Goal: Check status: Check status

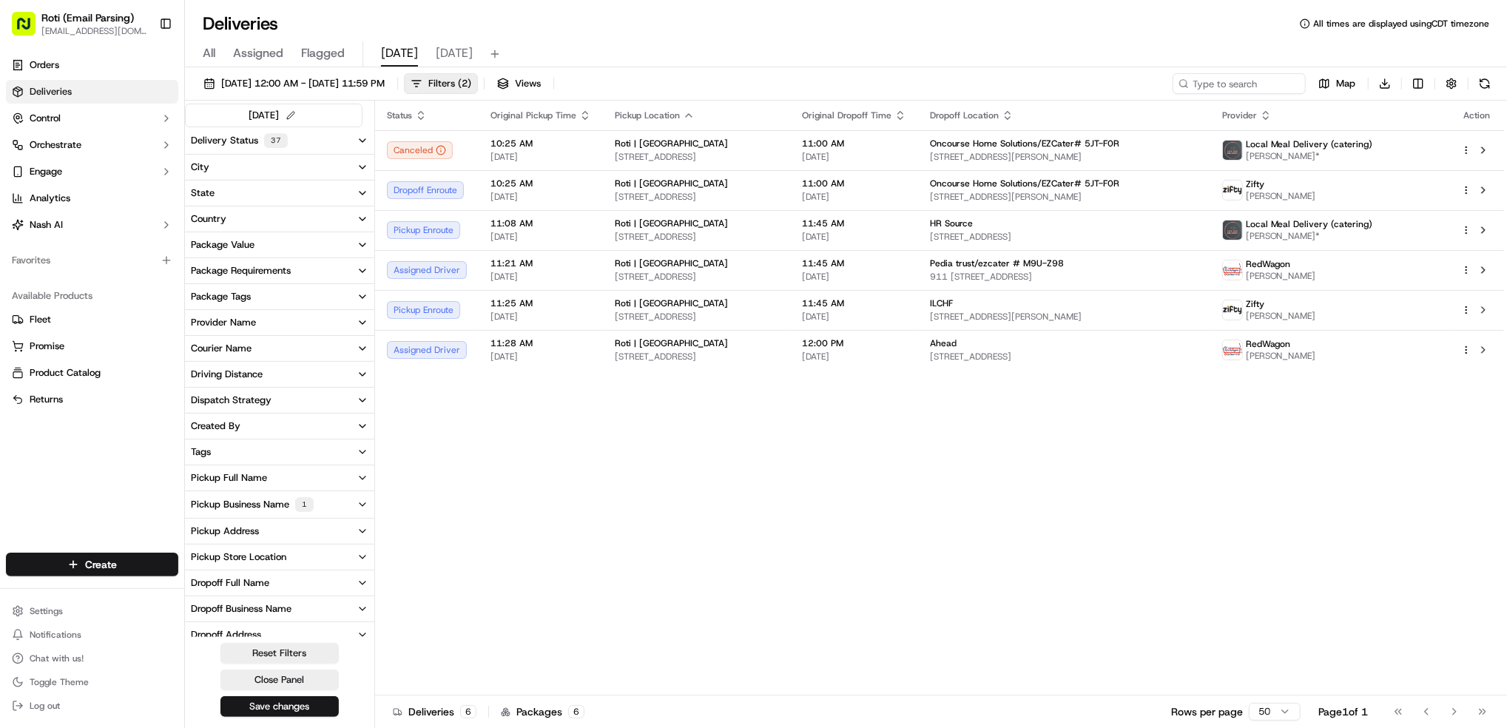
click at [245, 506] on div "Pickup Business Name 1" at bounding box center [252, 504] width 123 height 15
click at [197, 561] on Brook "Roti | [GEOGRAPHIC_DATA]" at bounding box center [197, 558] width 12 height 12
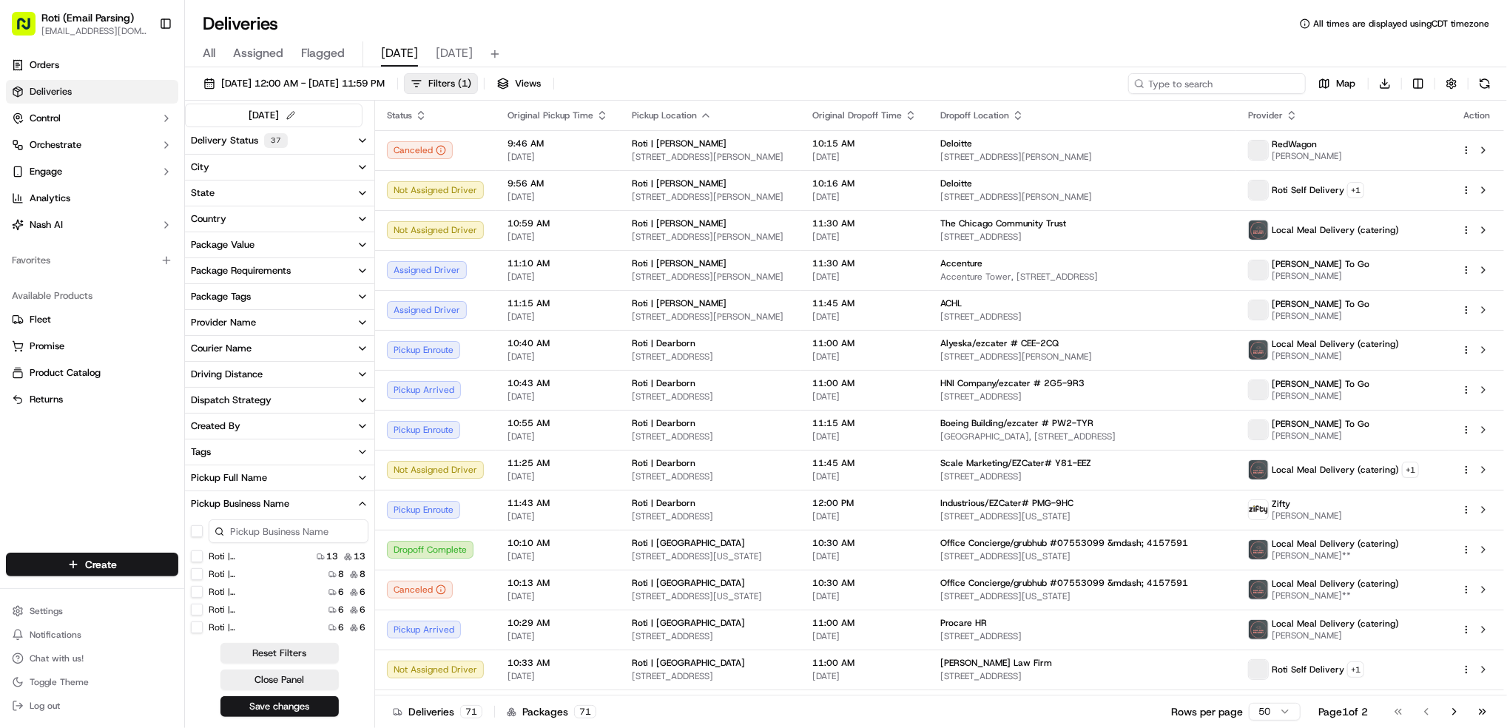
click at [1226, 84] on input at bounding box center [1217, 83] width 178 height 21
paste input "KFF/ezcater # XE4-8ZM"
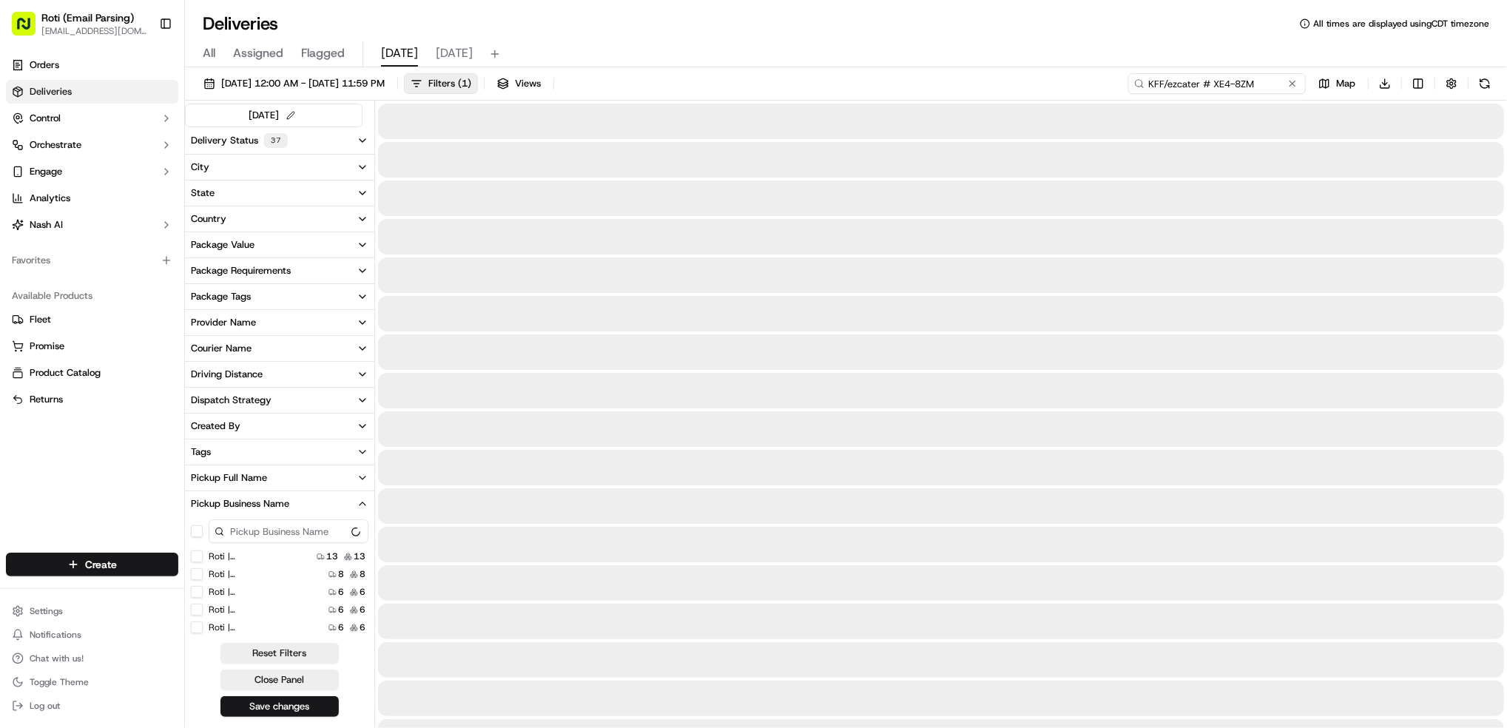
click at [1160, 81] on input "KFF/ezcater # XE4-8ZM" at bounding box center [1217, 83] width 178 height 21
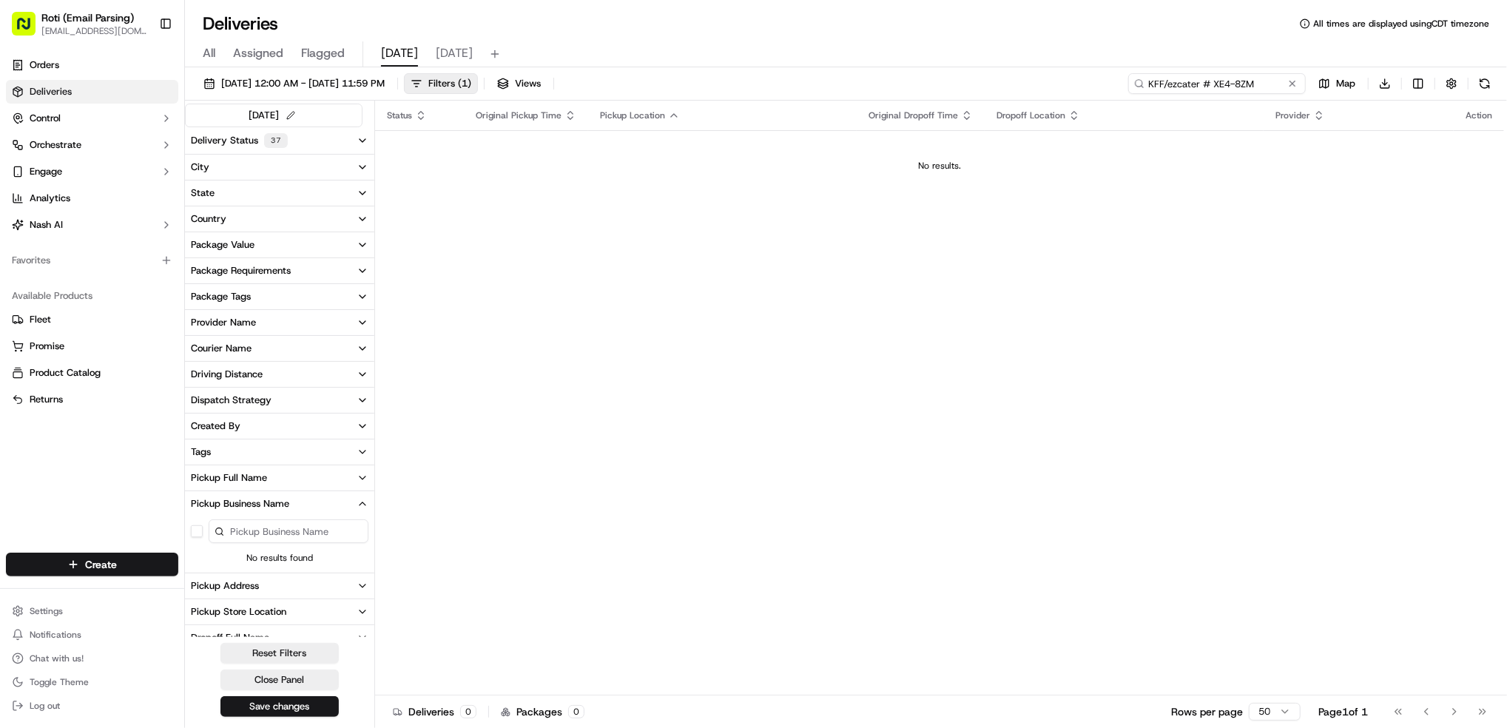
type input "KFF/ezcater # XE4-8ZM"
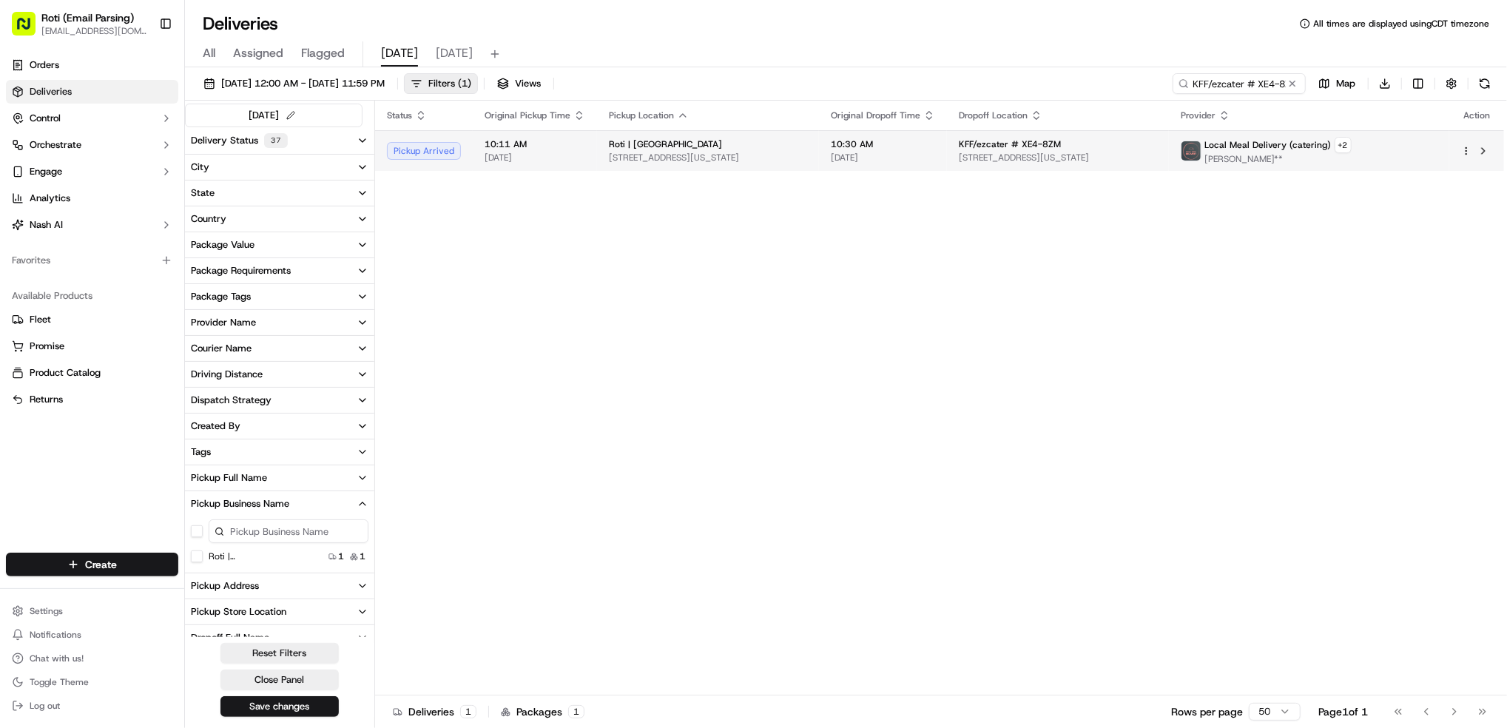
click at [1448, 146] on td "Local Meal Delivery (catering) + 2 Abel Ademe**" at bounding box center [1309, 150] width 280 height 41
click at [1483, 149] on button at bounding box center [1483, 151] width 18 height 18
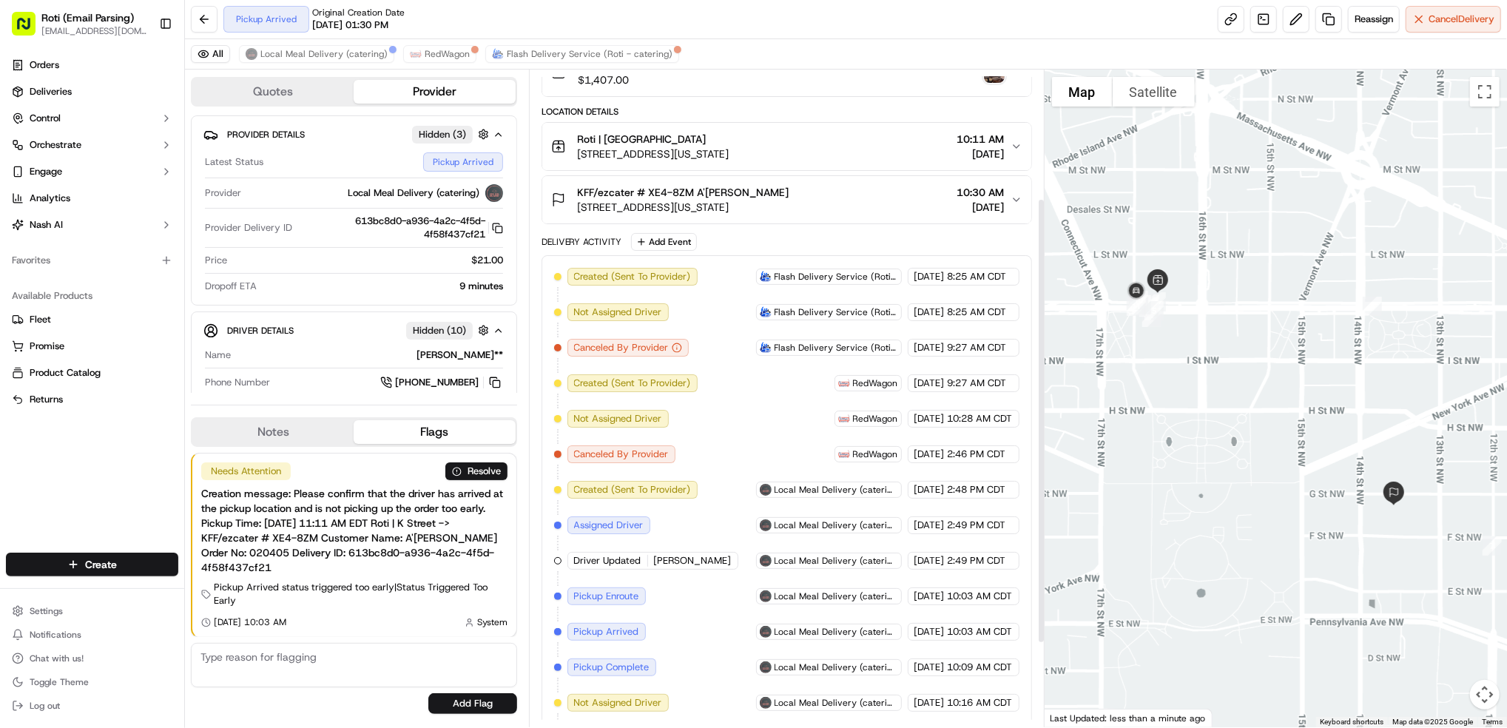
scroll to position [117, 0]
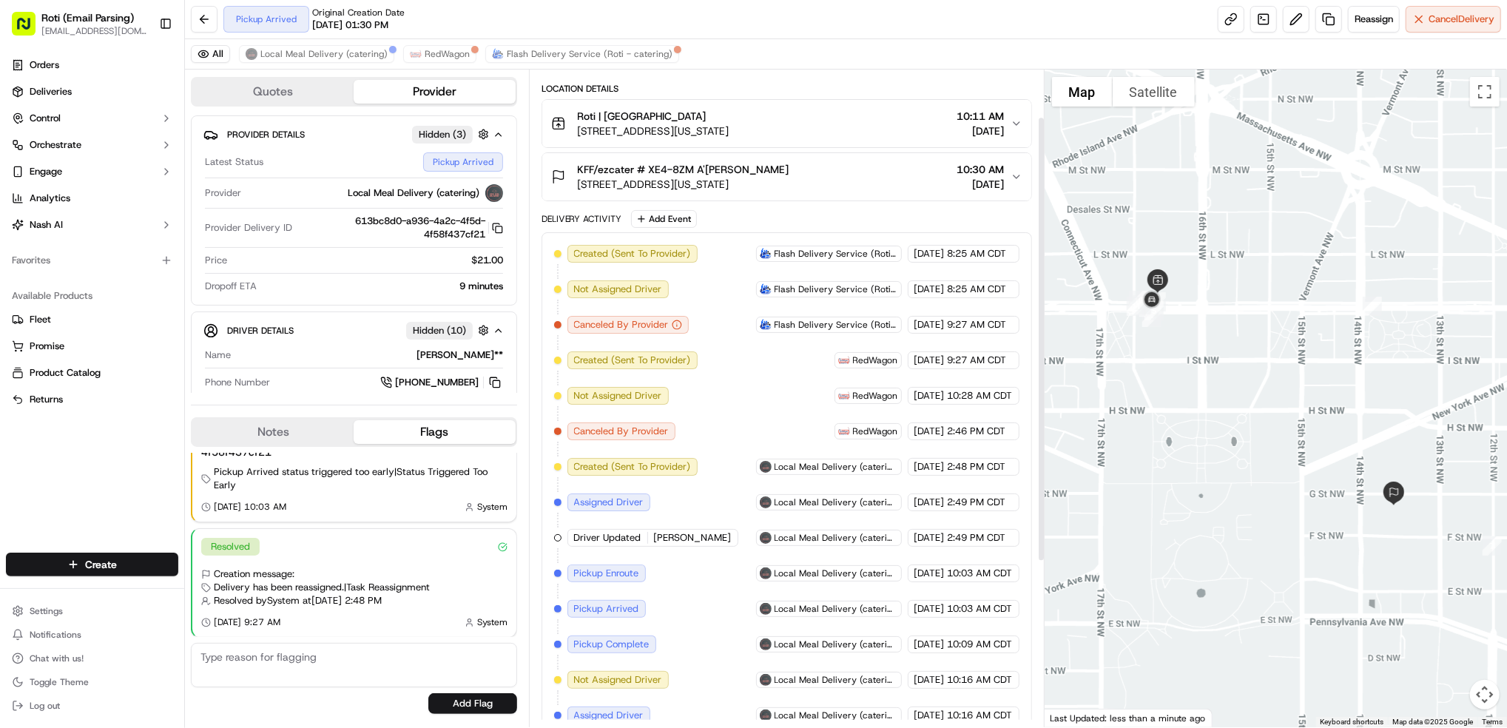
scroll to position [314, 0]
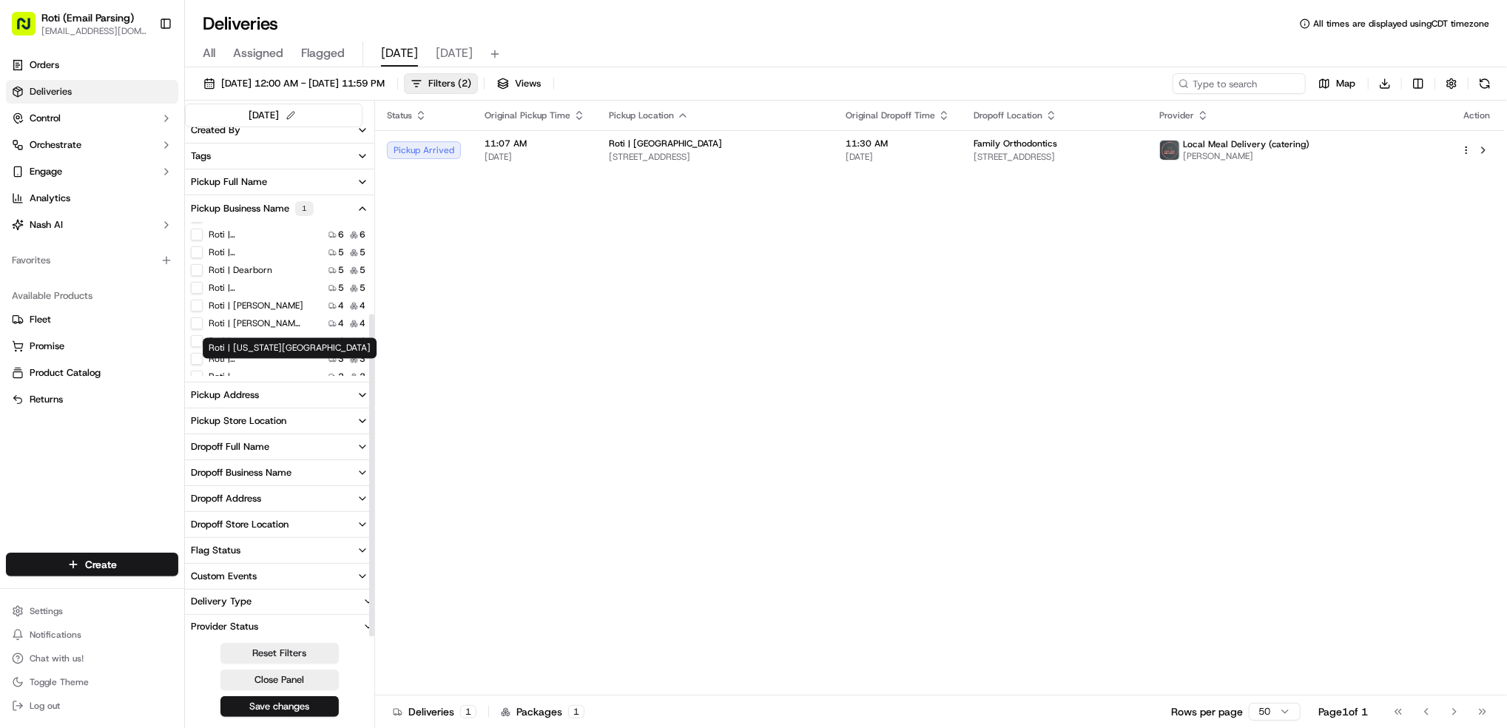
scroll to position [64, 0]
click at [196, 252] on Center "Roti | [GEOGRAPHIC_DATA]" at bounding box center [197, 252] width 12 height 12
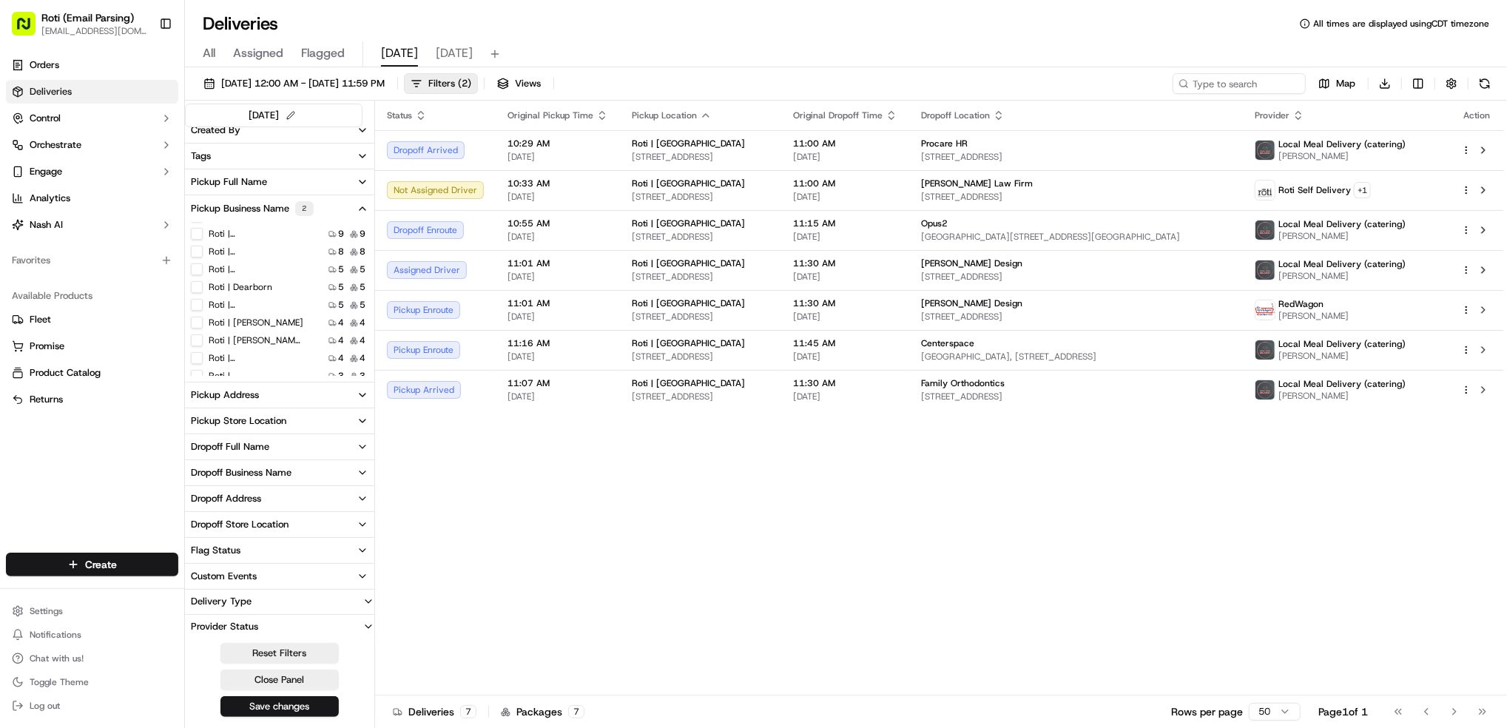
click at [942, 671] on div "Status Original Pickup Time Pickup Location Original Dropoff Time Dropoff Locat…" at bounding box center [939, 398] width 1129 height 595
click at [457, 57] on span "tomorrow" at bounding box center [454, 53] width 37 height 18
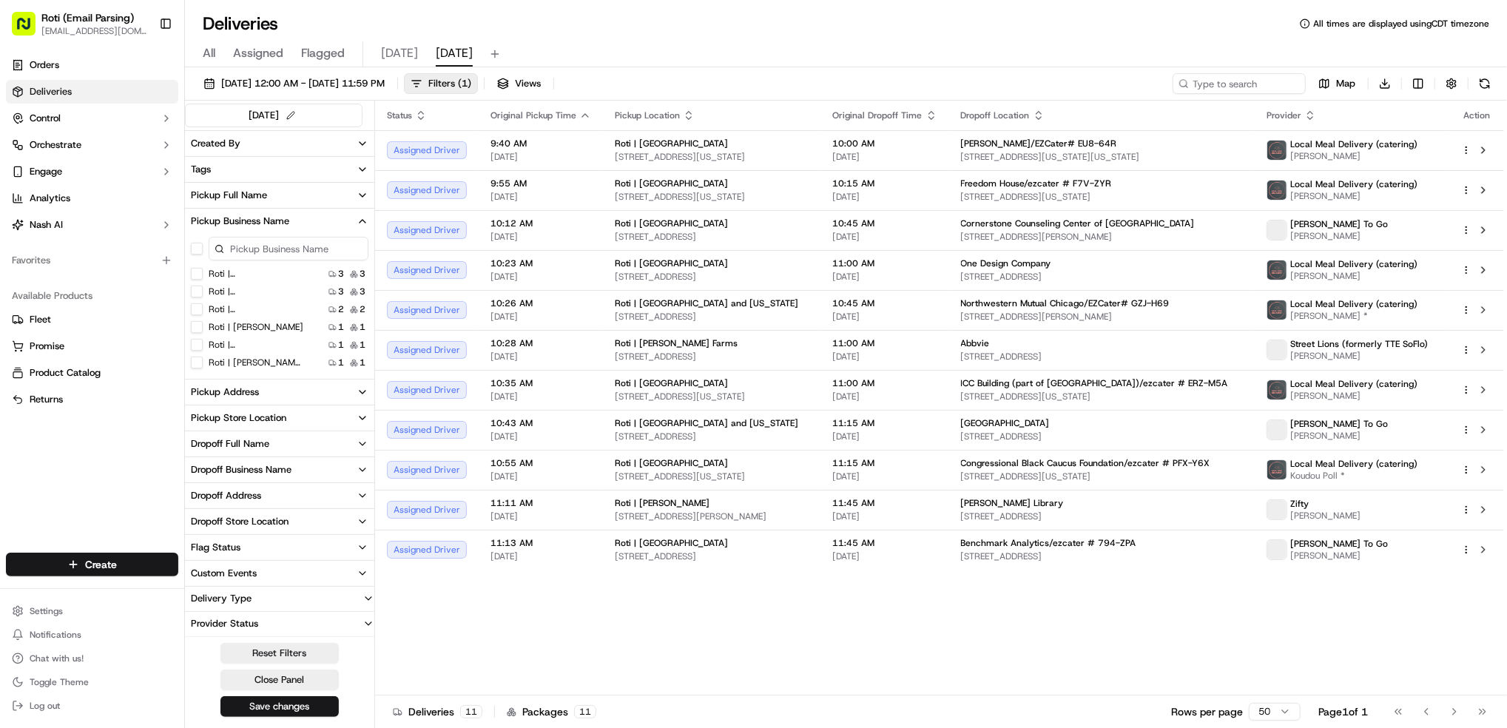
scroll to position [282, 0]
click at [1348, 595] on div "Status Original Pickup Time Pickup Location Original Dropoff Time Dropoff Locat…" at bounding box center [939, 398] width 1129 height 595
click at [394, 53] on span "today" at bounding box center [399, 53] width 37 height 18
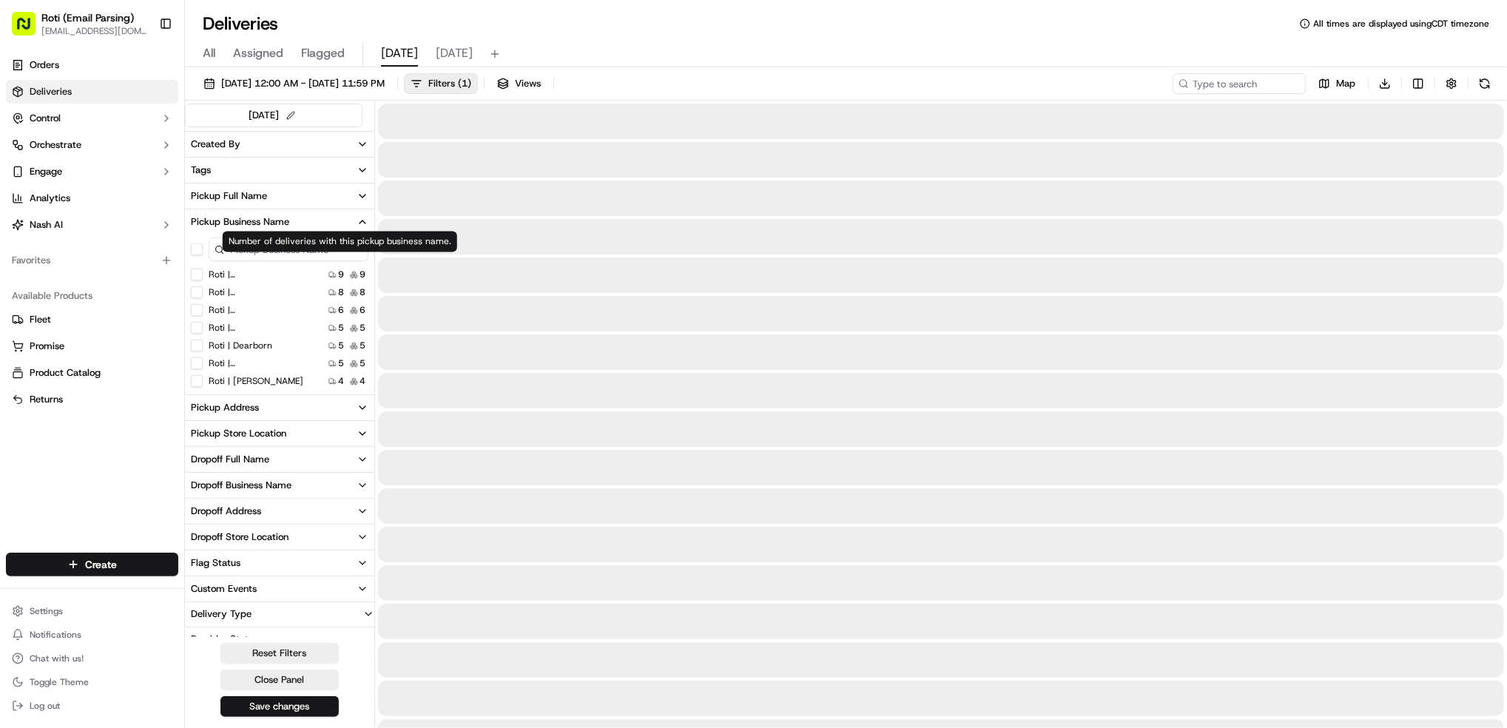
scroll to position [296, 0]
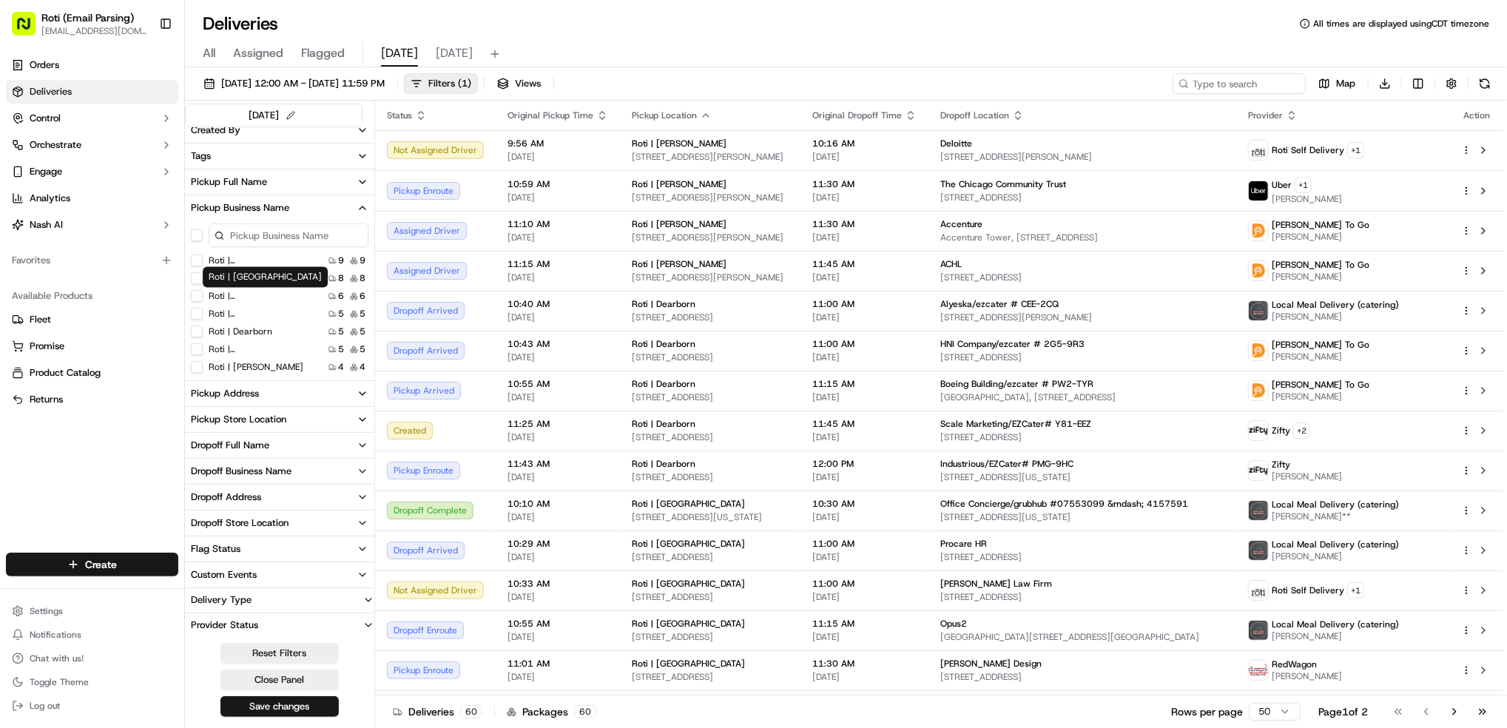
click at [262, 295] on label "Roti | IDS Center" at bounding box center [256, 296] width 95 height 12
click at [203, 295] on Center "Roti | IDS Center" at bounding box center [197, 296] width 12 height 12
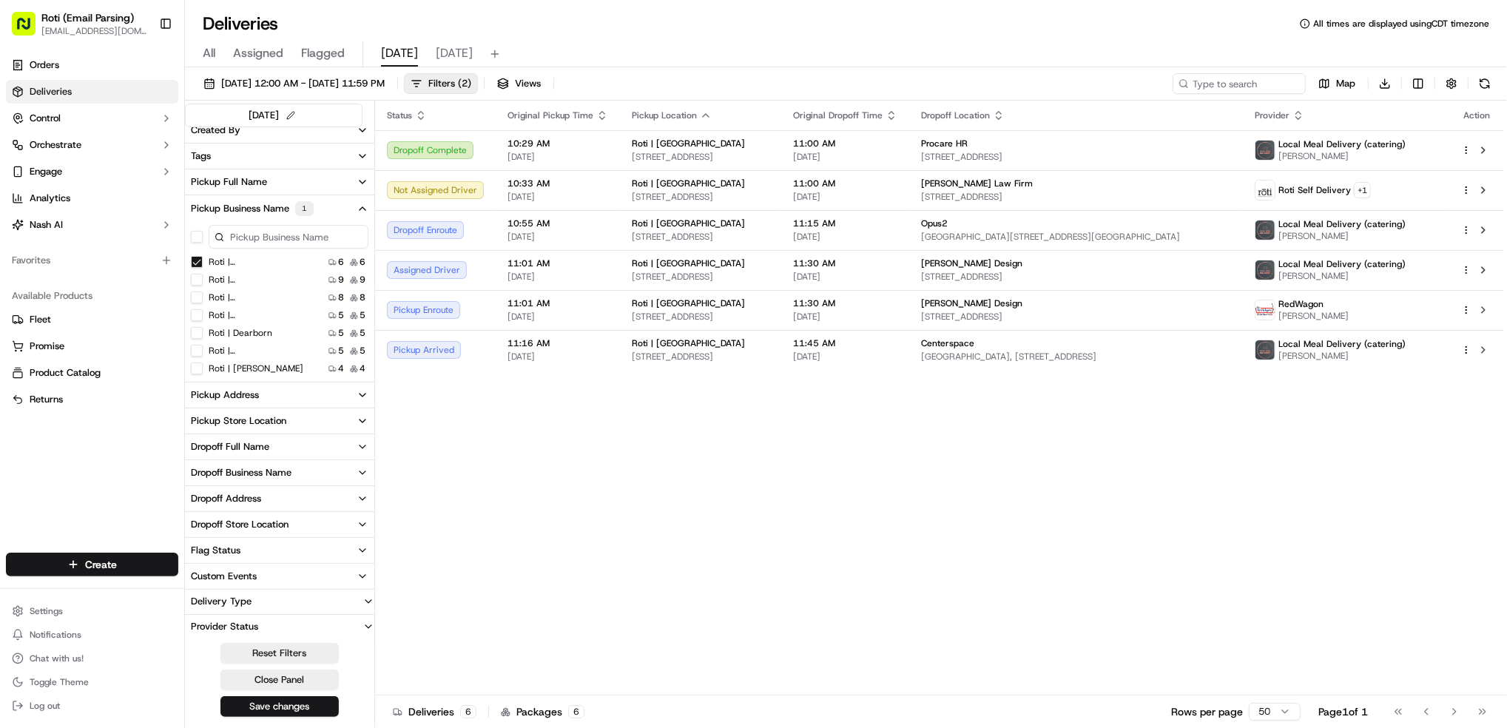
click at [1451, 517] on div "Status Original Pickup Time Pickup Location Original Dropoff Time Dropoff Locat…" at bounding box center [939, 398] width 1129 height 595
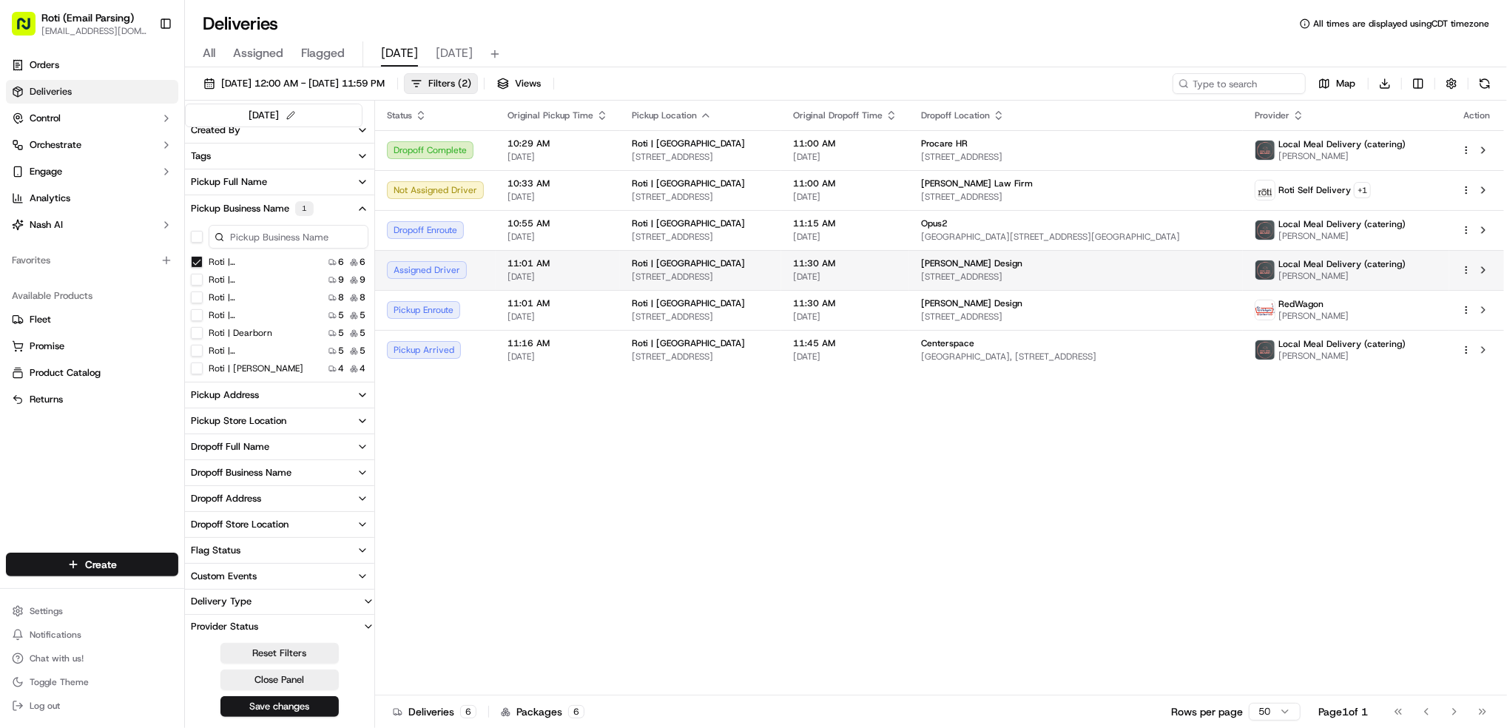
click at [1500, 268] on td at bounding box center [1476, 270] width 55 height 40
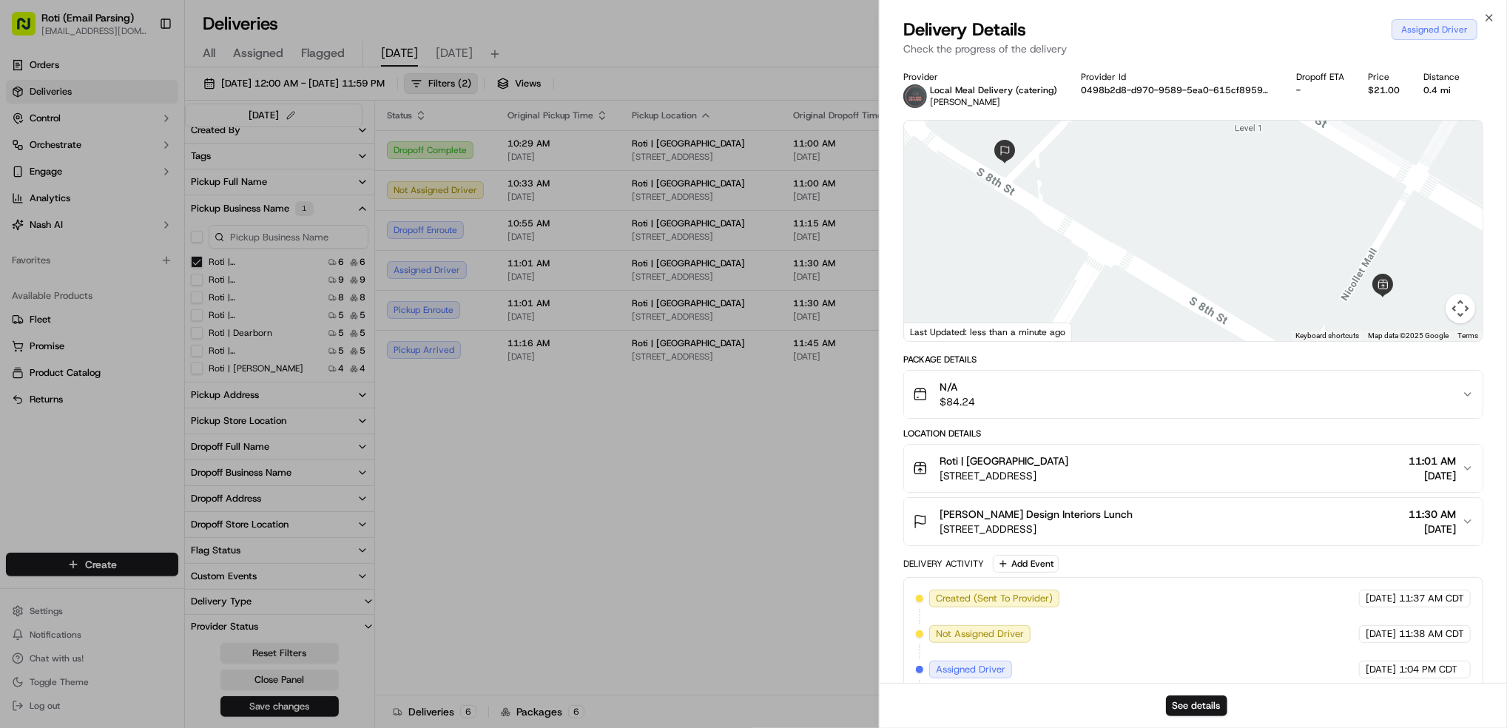
click at [1462, 516] on icon "button" at bounding box center [1468, 522] width 12 height 12
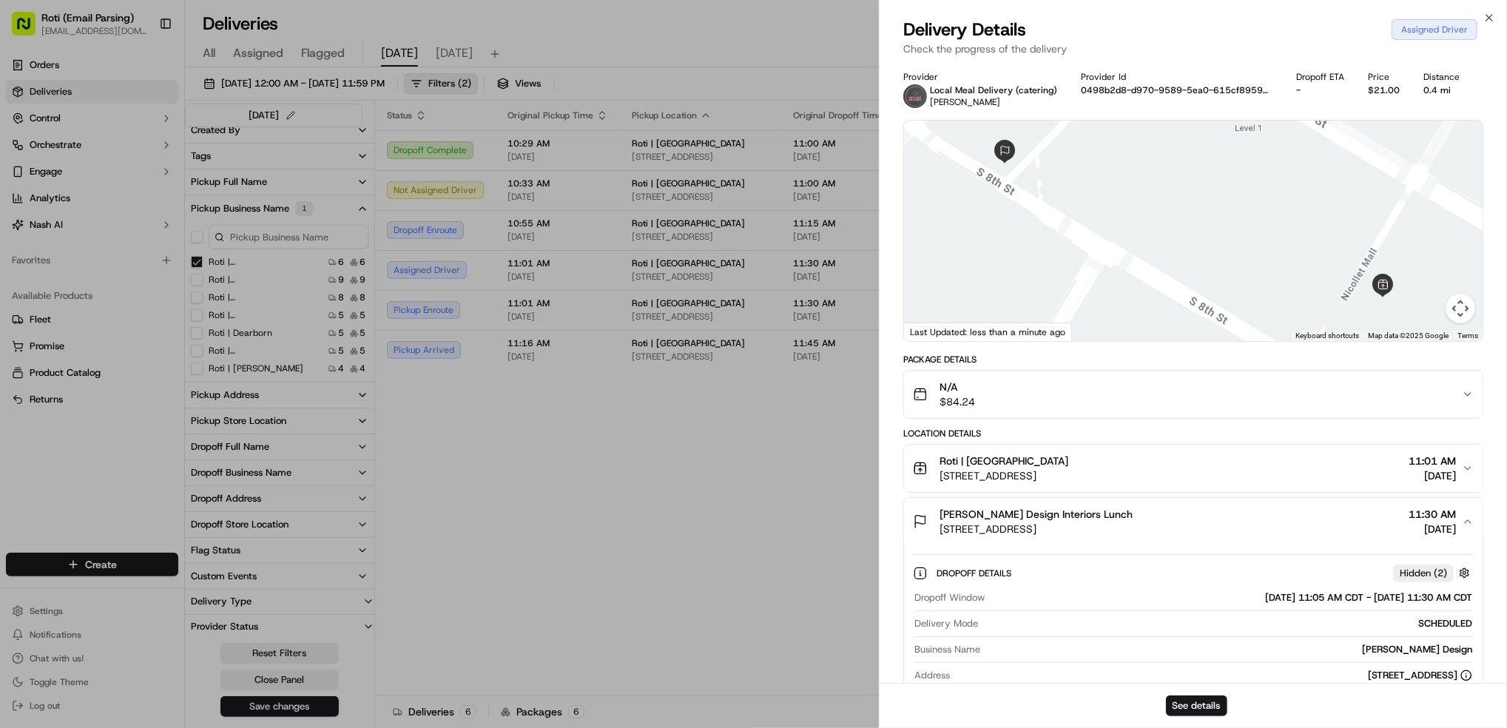
click at [1452, 471] on span "[DATE]" at bounding box center [1432, 475] width 47 height 15
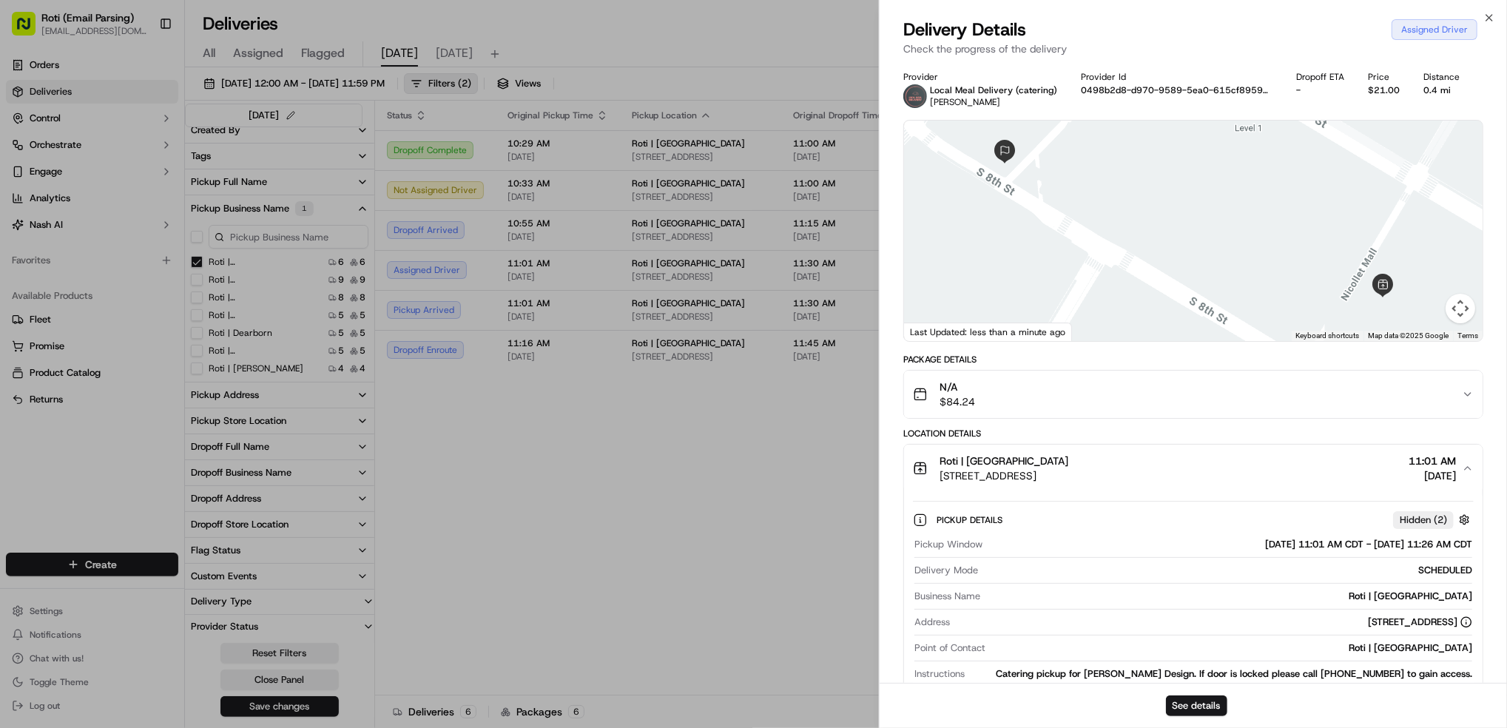
drag, startPoint x: 627, startPoint y: 522, endPoint x: 345, endPoint y: 373, distance: 318.7
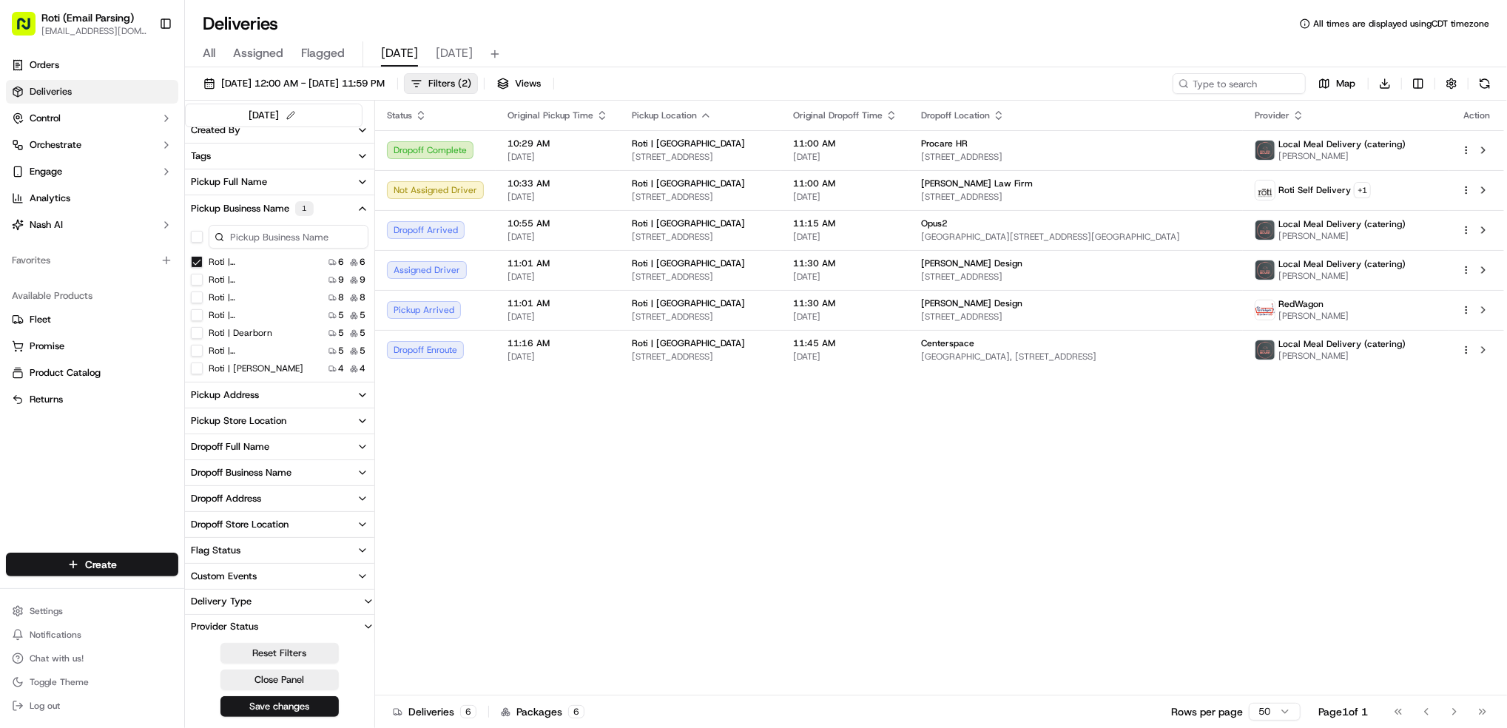
click at [194, 280] on Michigan "Roti | Lake and Michigan" at bounding box center [197, 280] width 12 height 12
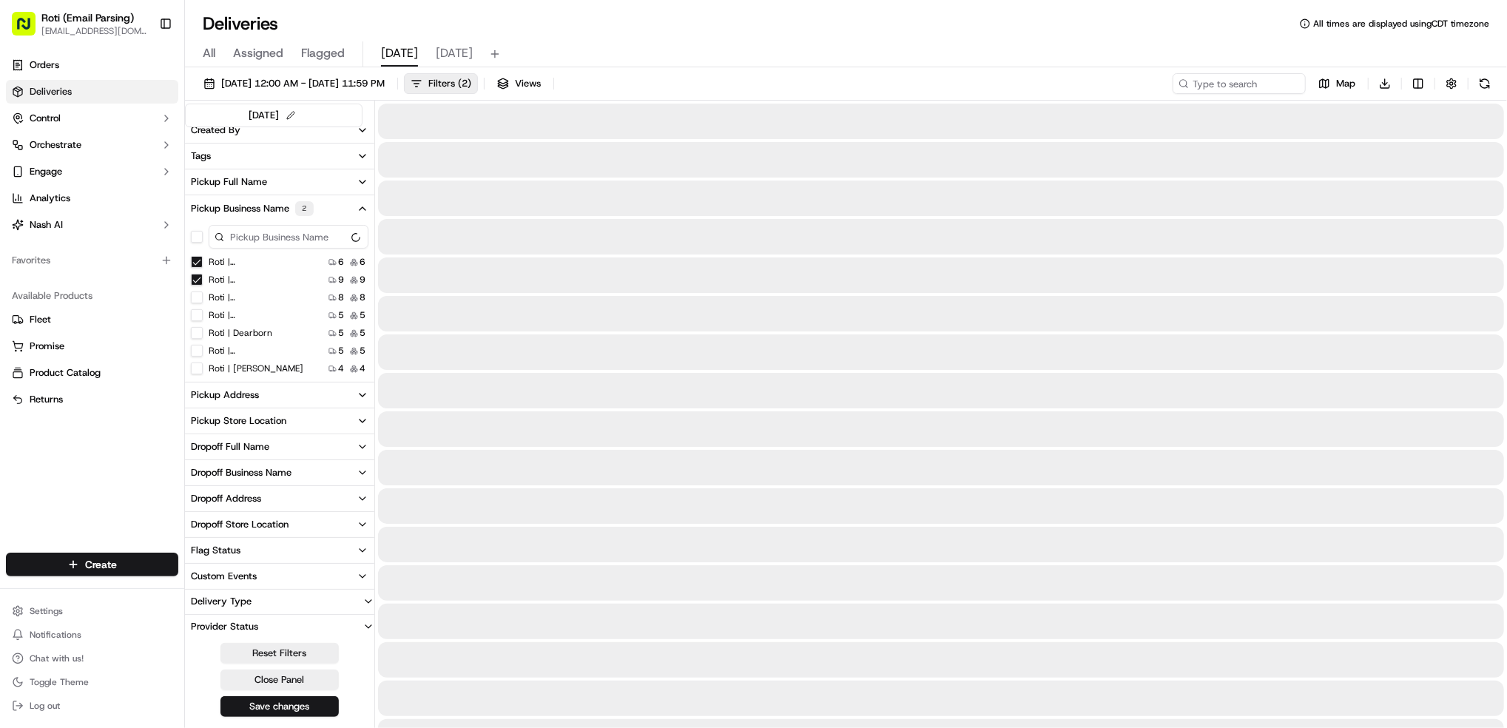
click at [198, 260] on Center "Roti | IDS Center" at bounding box center [197, 262] width 12 height 12
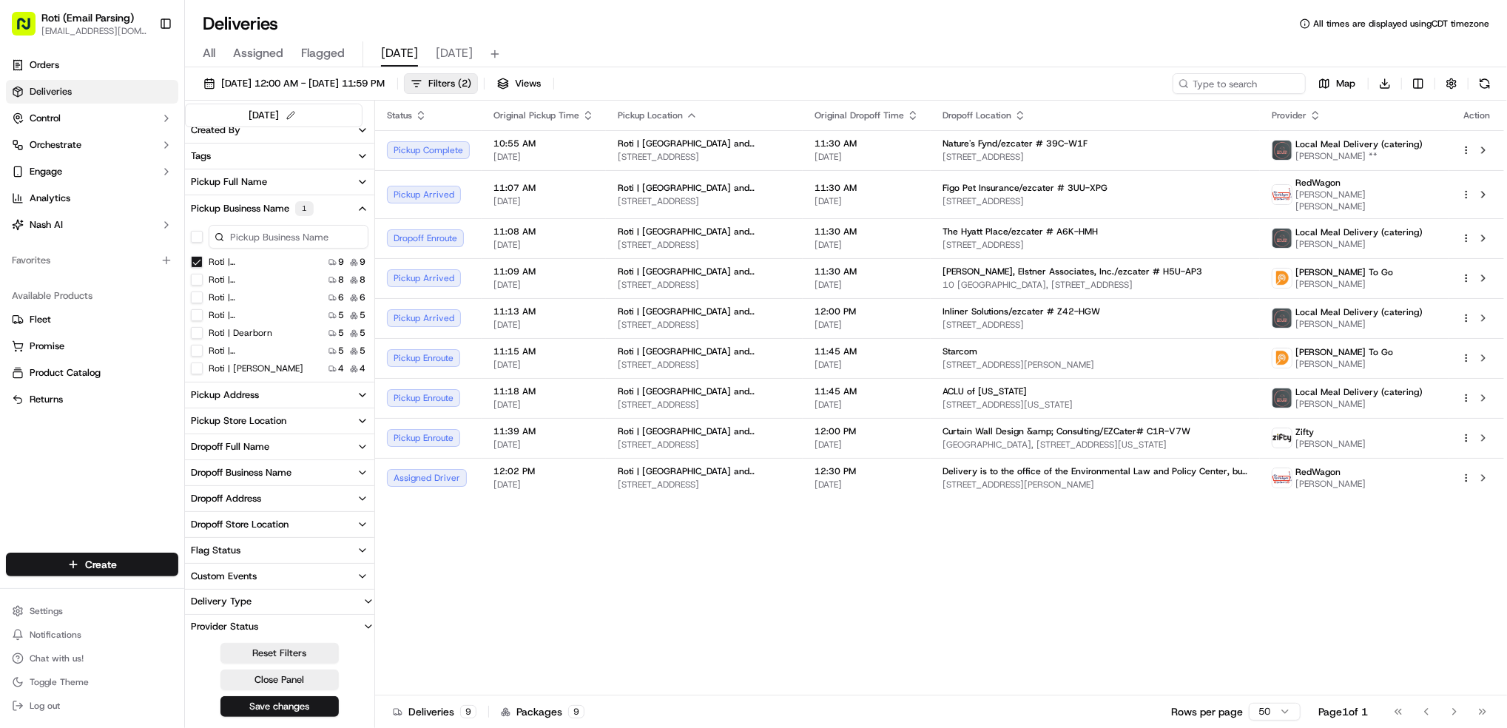
click at [1345, 641] on div "Status Original Pickup Time Pickup Location Original Dropoff Time Dropoff Locat…" at bounding box center [939, 398] width 1129 height 595
click at [1458, 527] on div "Status Original Pickup Time Pickup Location Original Dropoff Time Dropoff Locat…" at bounding box center [939, 398] width 1129 height 595
click at [1371, 595] on div "Status Original Pickup Time Pickup Location Original Dropoff Time Dropoff Locat…" at bounding box center [939, 398] width 1129 height 595
click at [1196, 81] on input at bounding box center [1217, 83] width 178 height 21
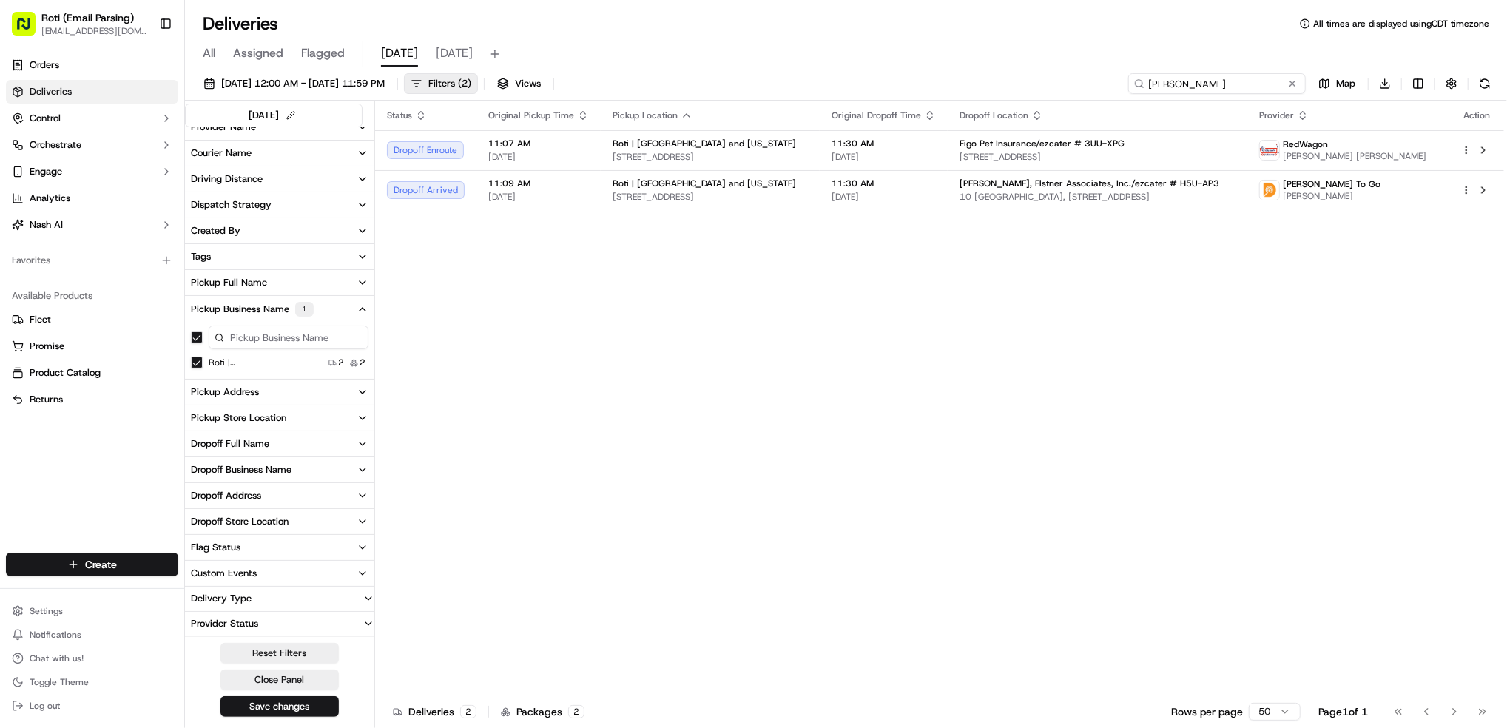
scroll to position [195, 0]
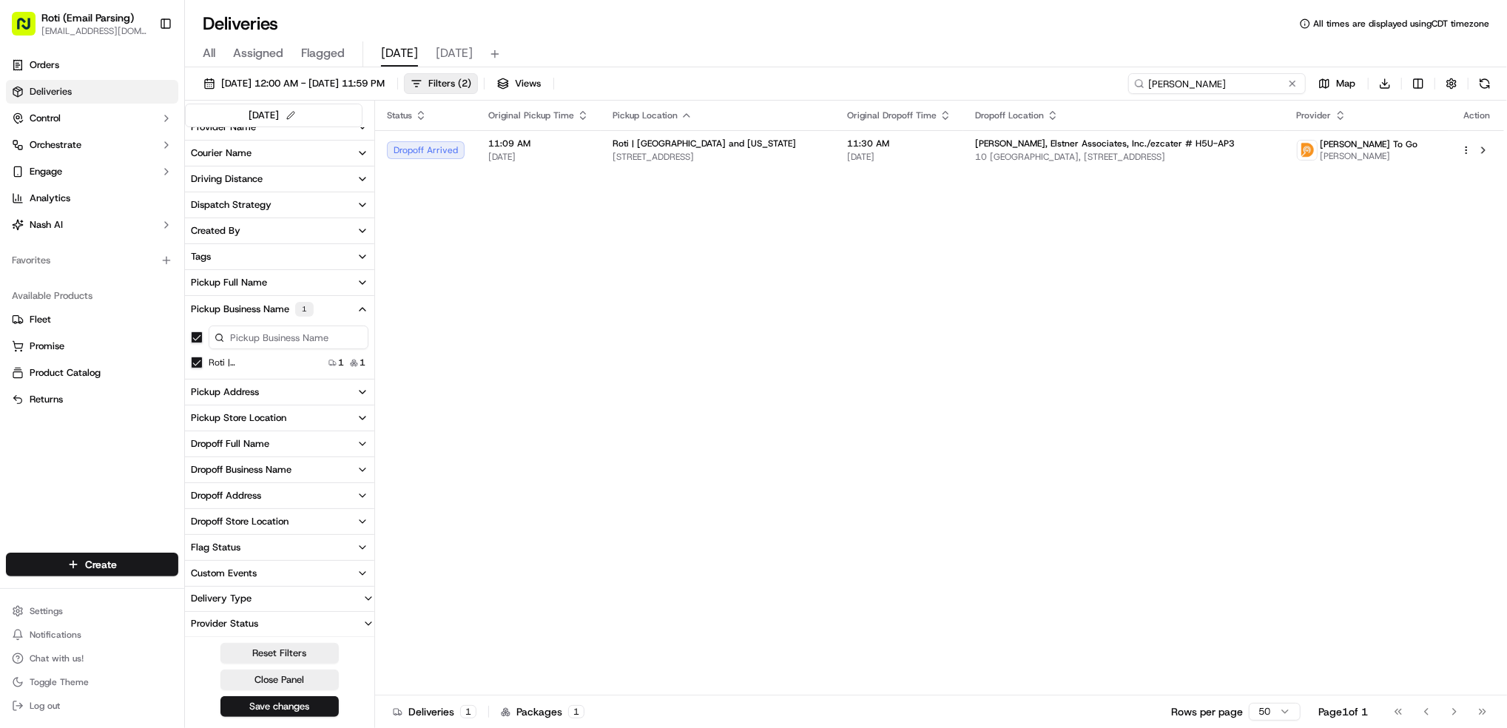
type input "Lorenzo Brazley"
click at [192, 359] on Michigan "Roti | Lake and Michigan" at bounding box center [197, 363] width 12 height 12
drag, startPoint x: 1274, startPoint y: 83, endPoint x: 1010, endPoint y: 90, distance: 264.2
click at [1002, 84] on div "09/18/2025 12:00 AM - 09/18/2025 11:59 PM Filters ( 1 ) Views Lorenzo Brazley M…" at bounding box center [846, 86] width 1322 height 27
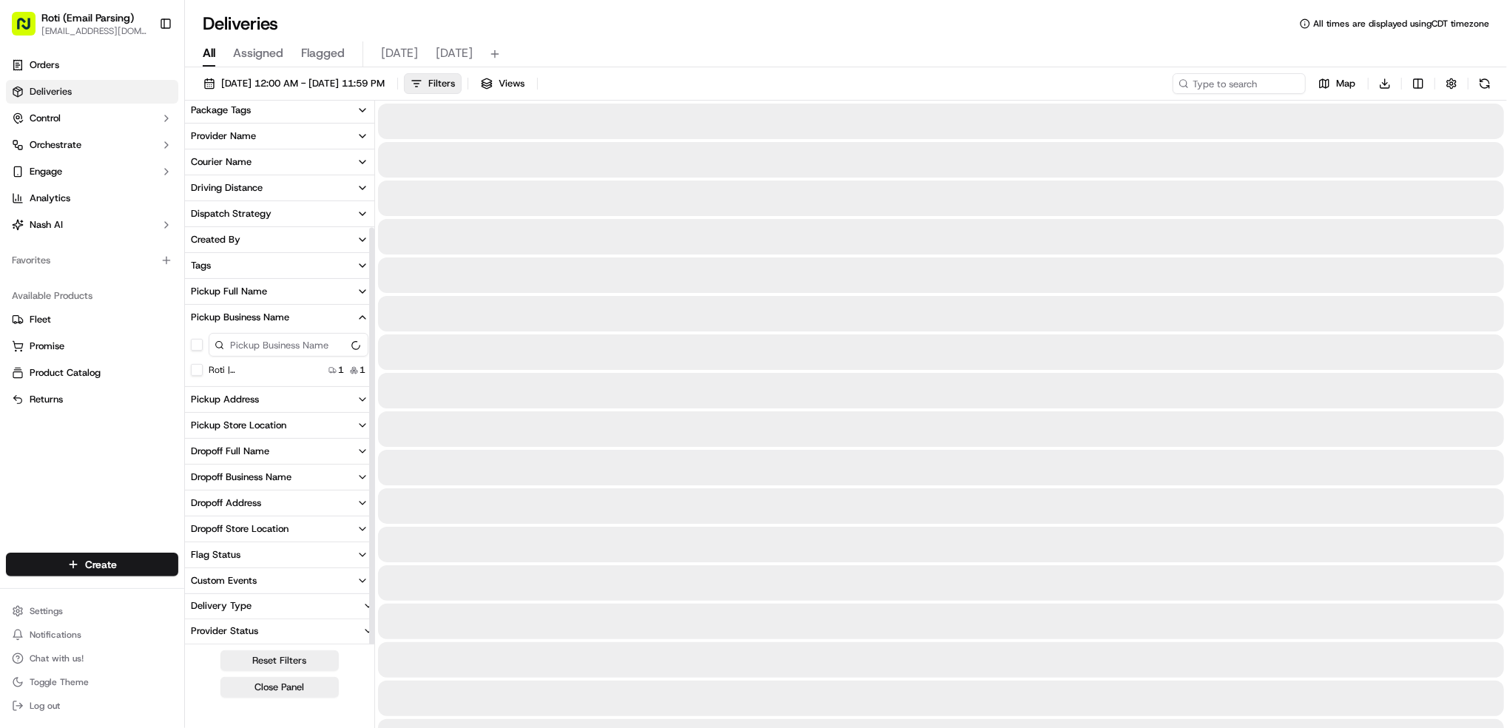
scroll to position [161, 0]
drag, startPoint x: 211, startPoint y: 53, endPoint x: 407, endPoint y: 89, distance: 199.2
click at [211, 53] on span "All" at bounding box center [209, 53] width 13 height 18
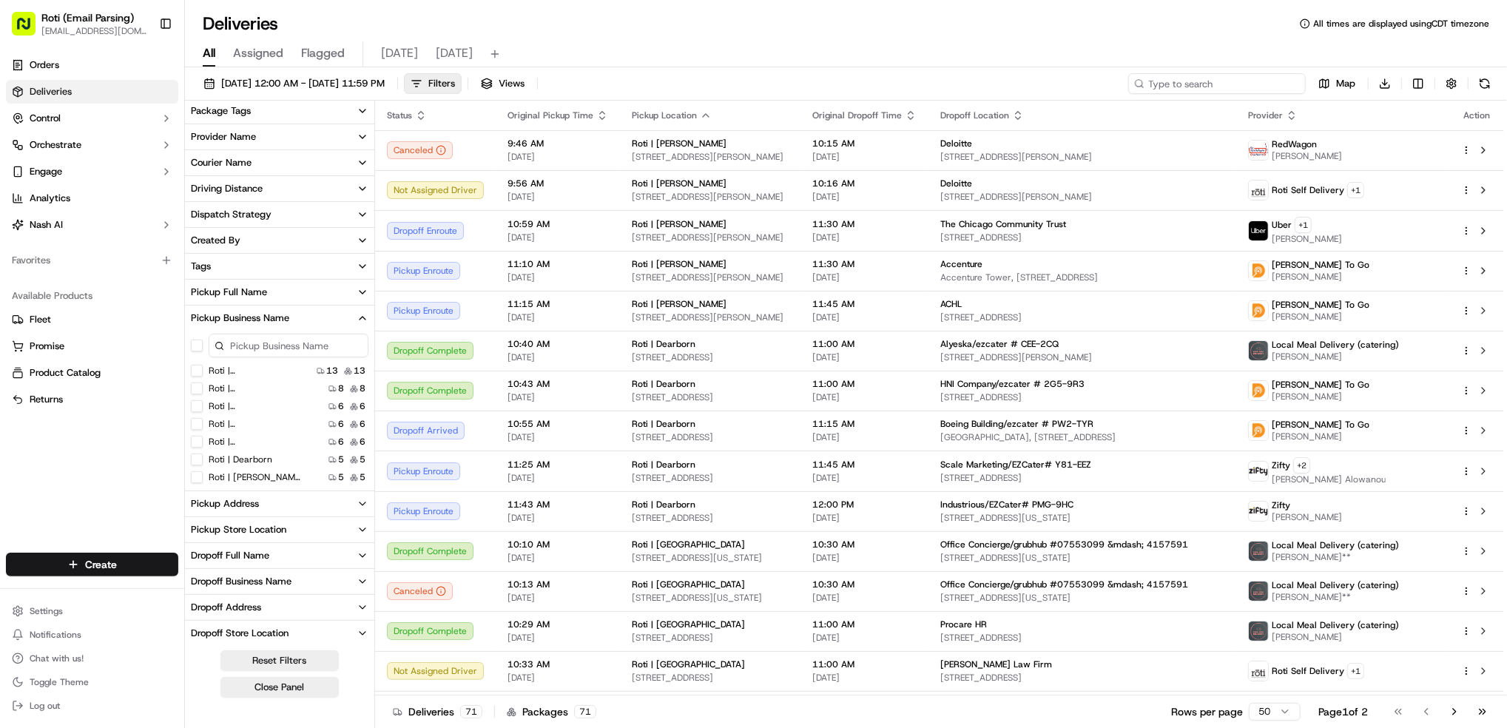
click at [1267, 84] on input at bounding box center [1217, 83] width 178 height 21
paste input "Lorenzo Brazley"
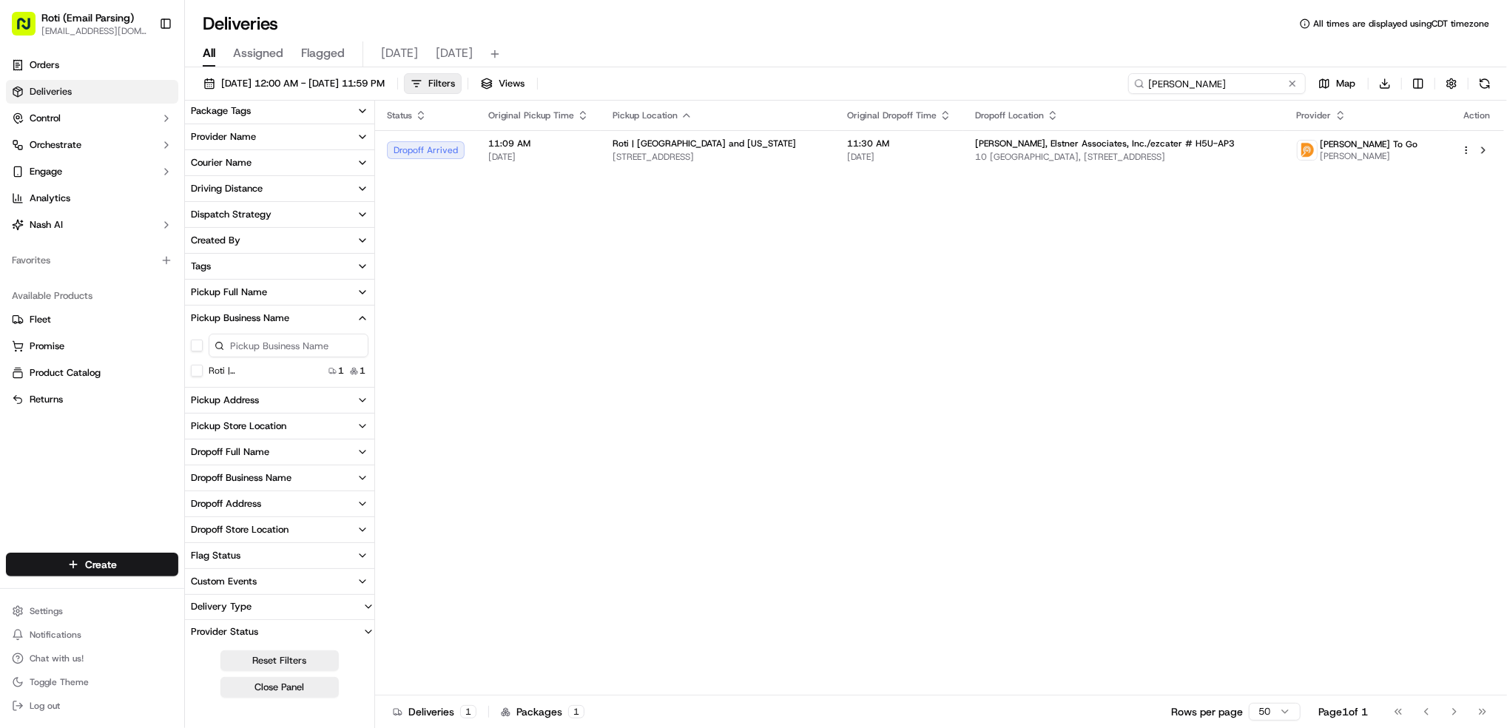
click at [1182, 84] on input "Lorenzo Brazley" at bounding box center [1217, 83] width 178 height 21
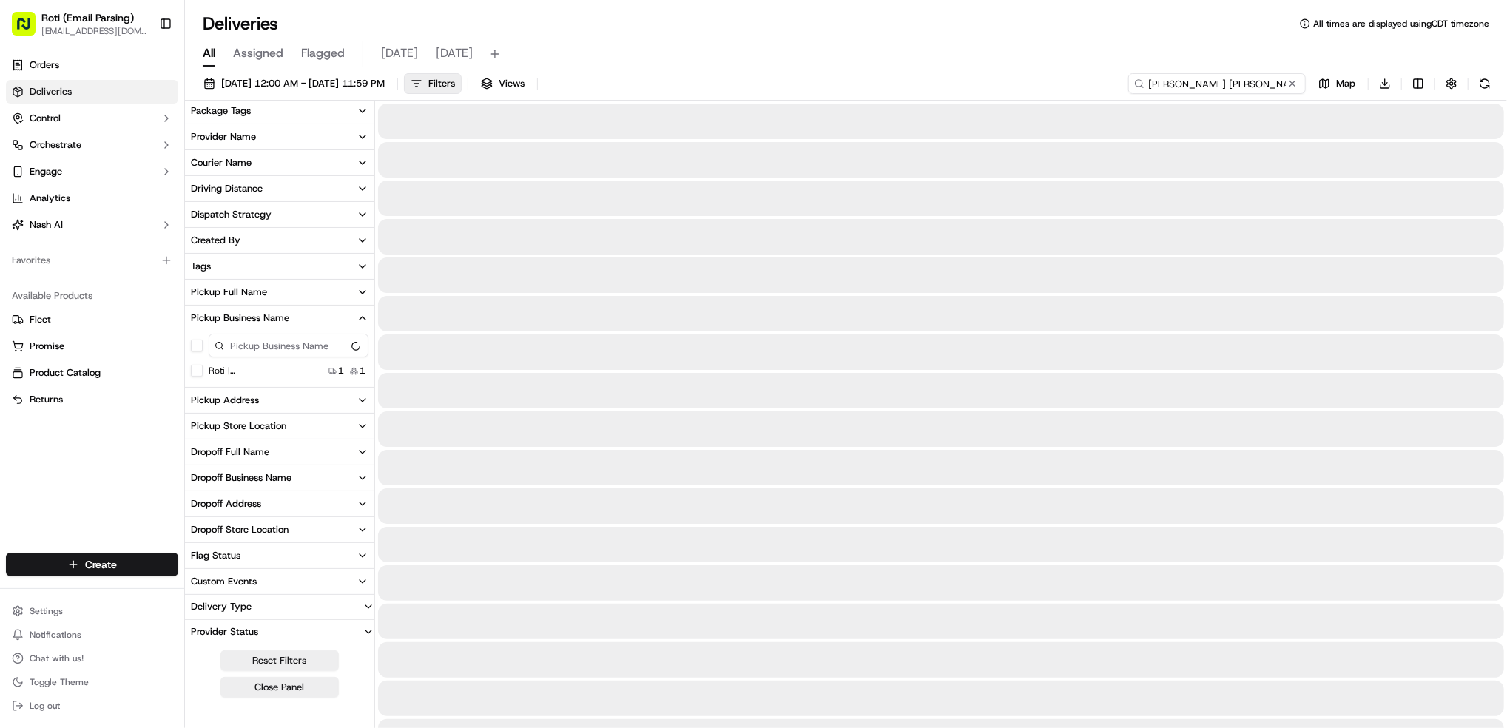
type input "Lorenzo Jr Brazley"
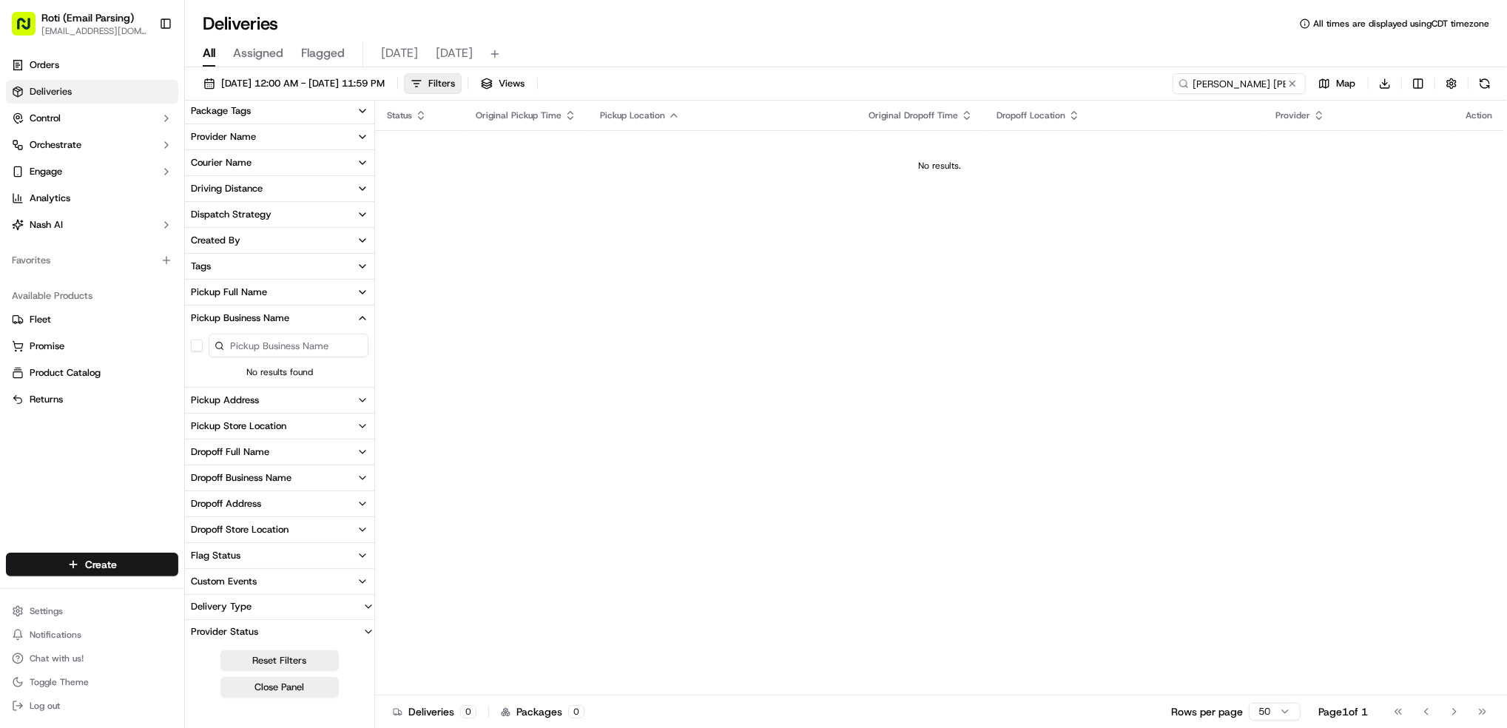
click at [1338, 333] on div "Status Original Pickup Time Pickup Location Original Dropoff Time Dropoff Locat…" at bounding box center [939, 398] width 1129 height 595
click at [1287, 83] on button at bounding box center [1292, 83] width 15 height 15
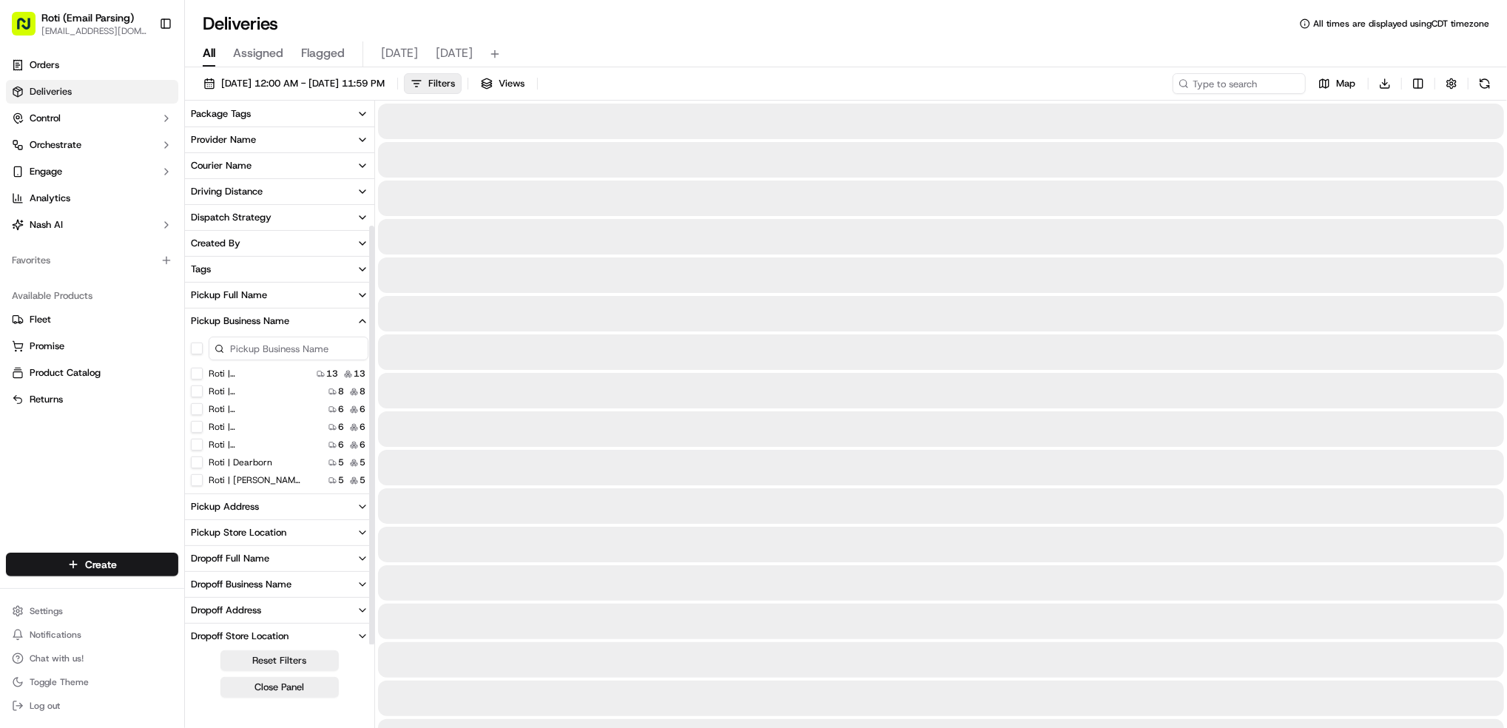
scroll to position [161, 0]
click at [269, 428] on label "Roti | IDS Center" at bounding box center [256, 424] width 95 height 12
click at [203, 428] on Center "Roti | IDS Center" at bounding box center [197, 424] width 12 height 12
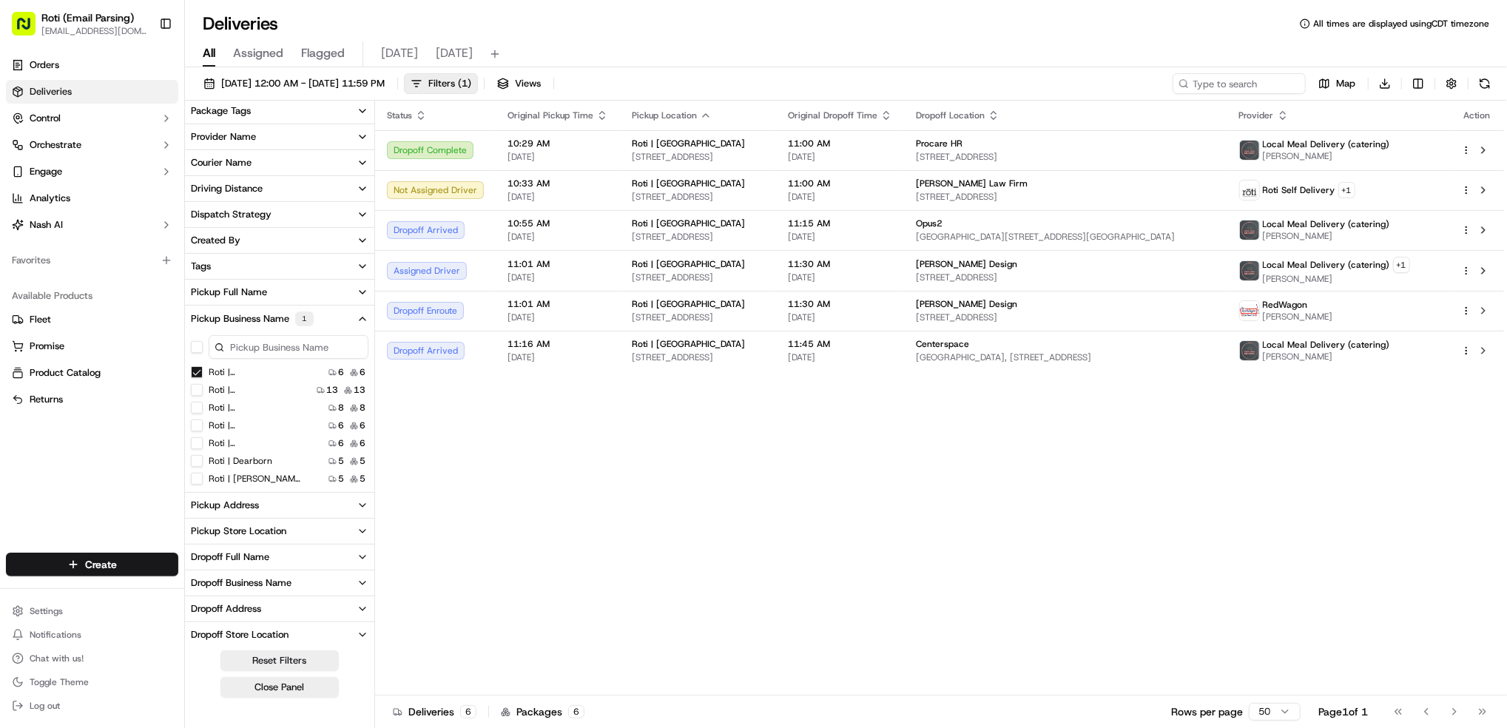
click at [1440, 542] on div "Status Original Pickup Time Pickup Location Original Dropoff Time Dropoff Locat…" at bounding box center [939, 398] width 1129 height 595
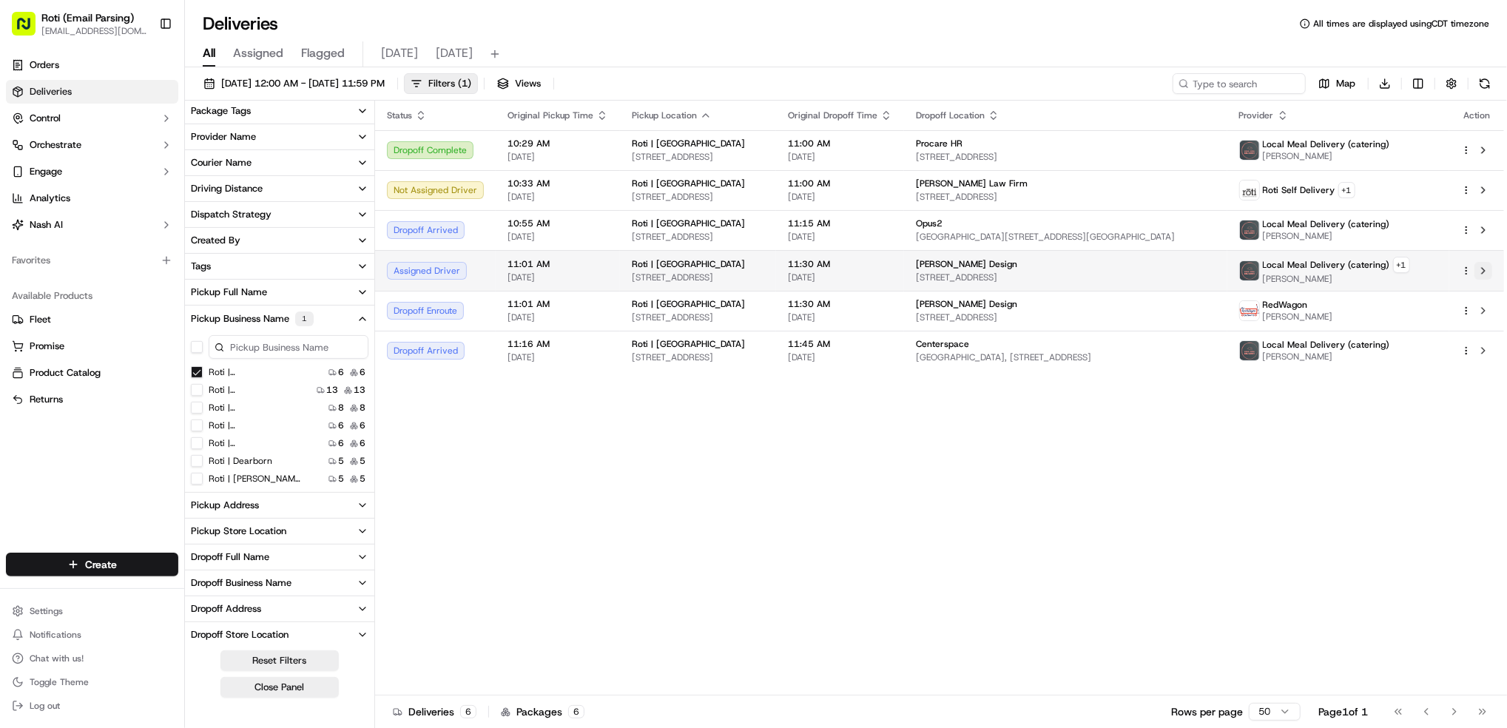
click at [1481, 272] on button at bounding box center [1483, 271] width 18 height 18
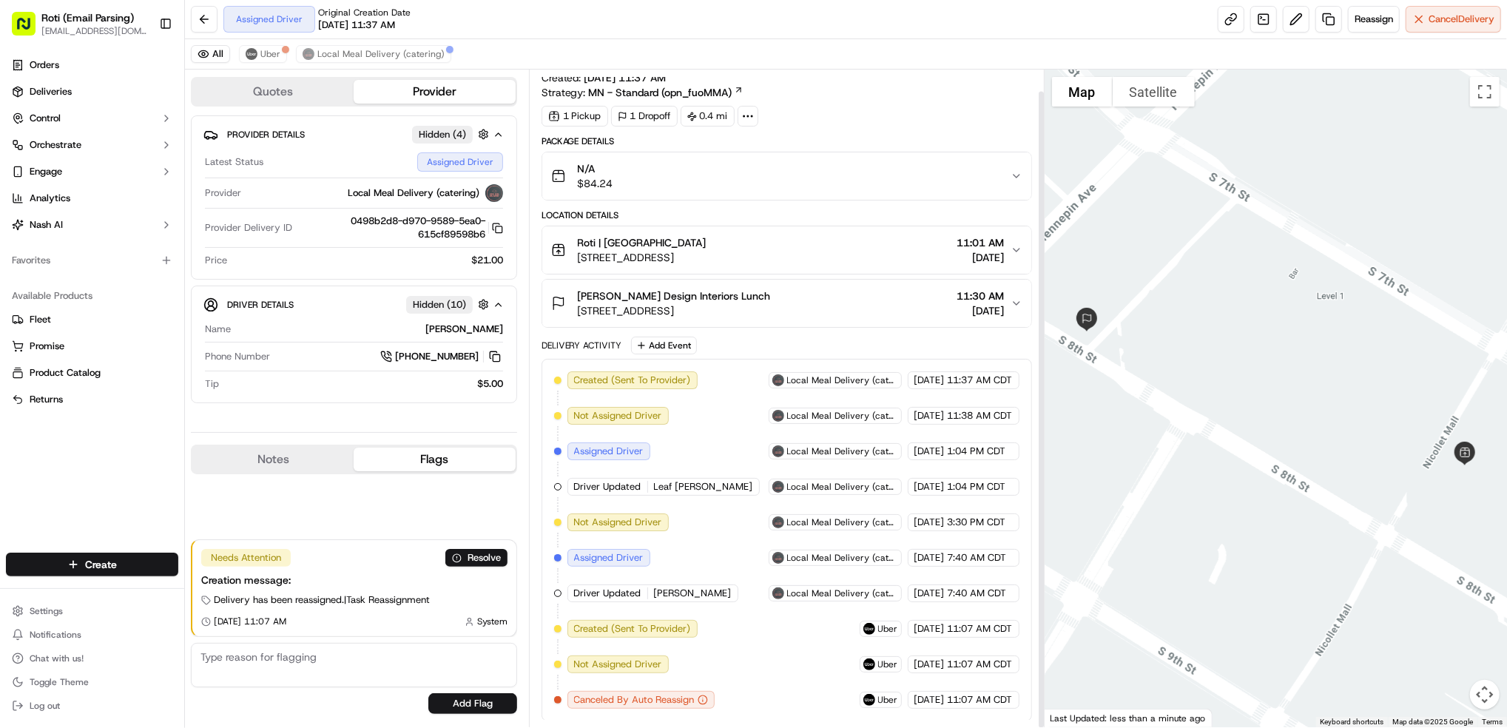
scroll to position [22, 0]
